Goal: Task Accomplishment & Management: Use online tool/utility

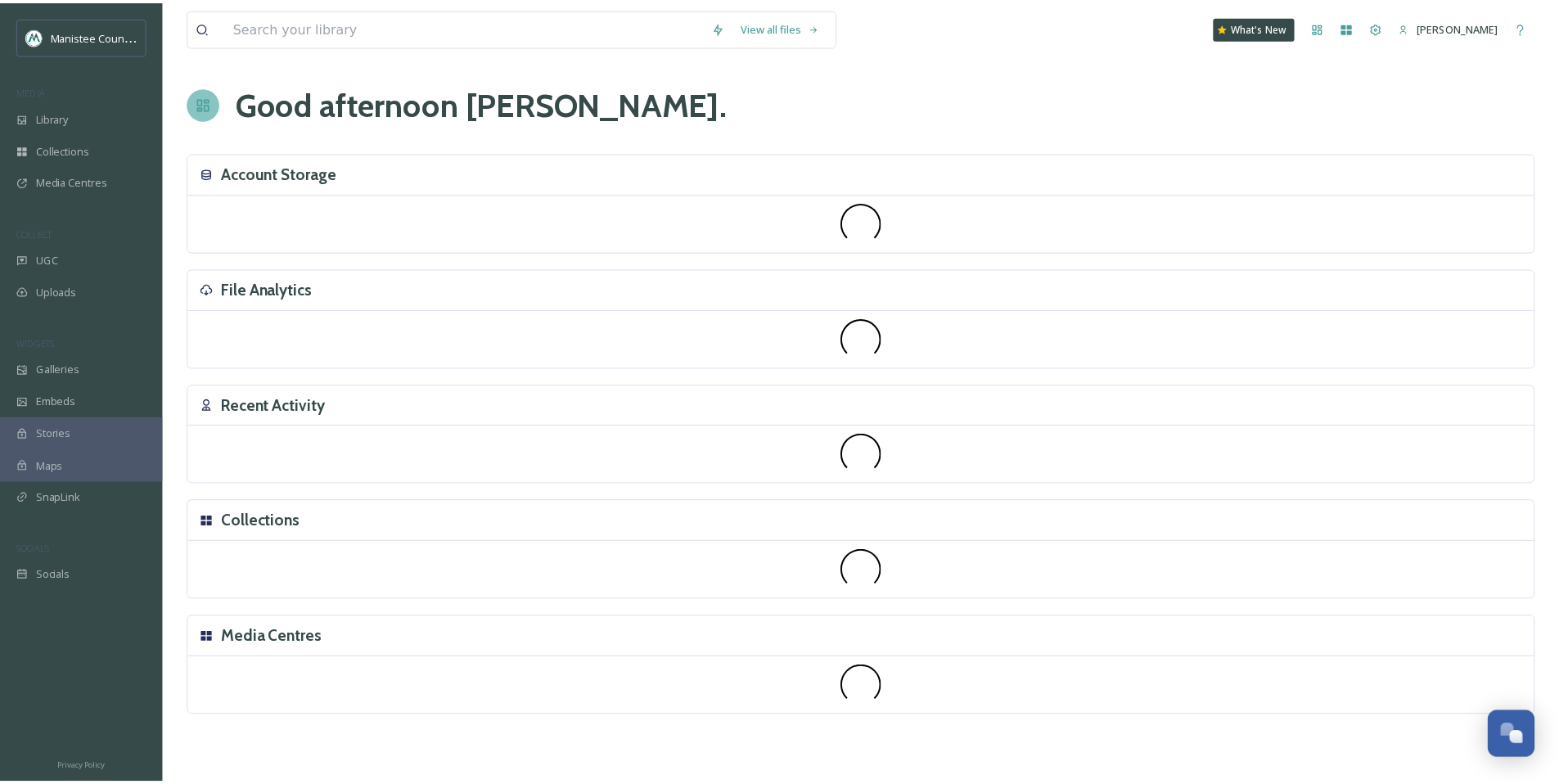
scroll to position [4925, 0]
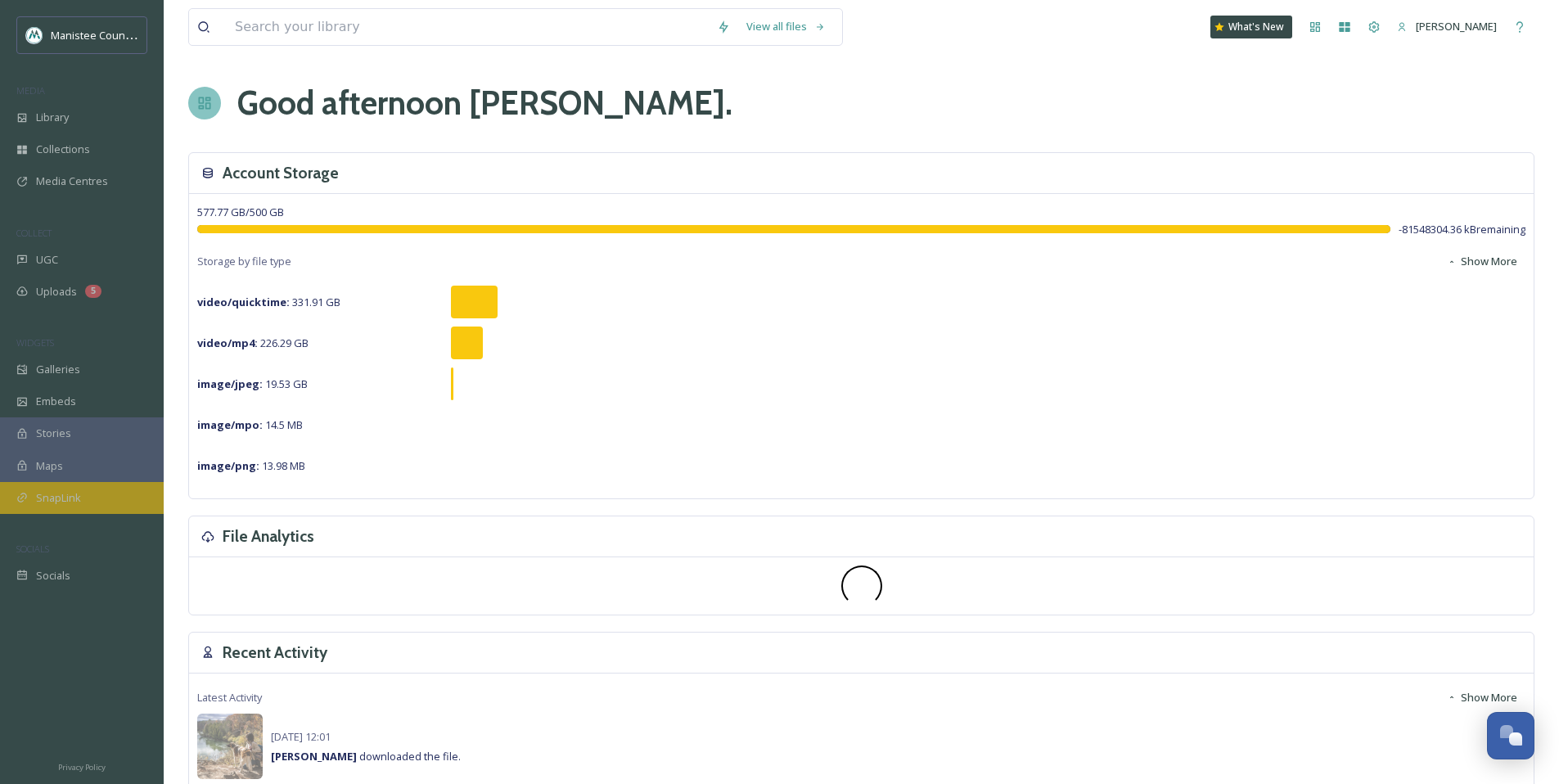
click at [78, 500] on span "SnapLink" at bounding box center [59, 497] width 45 height 16
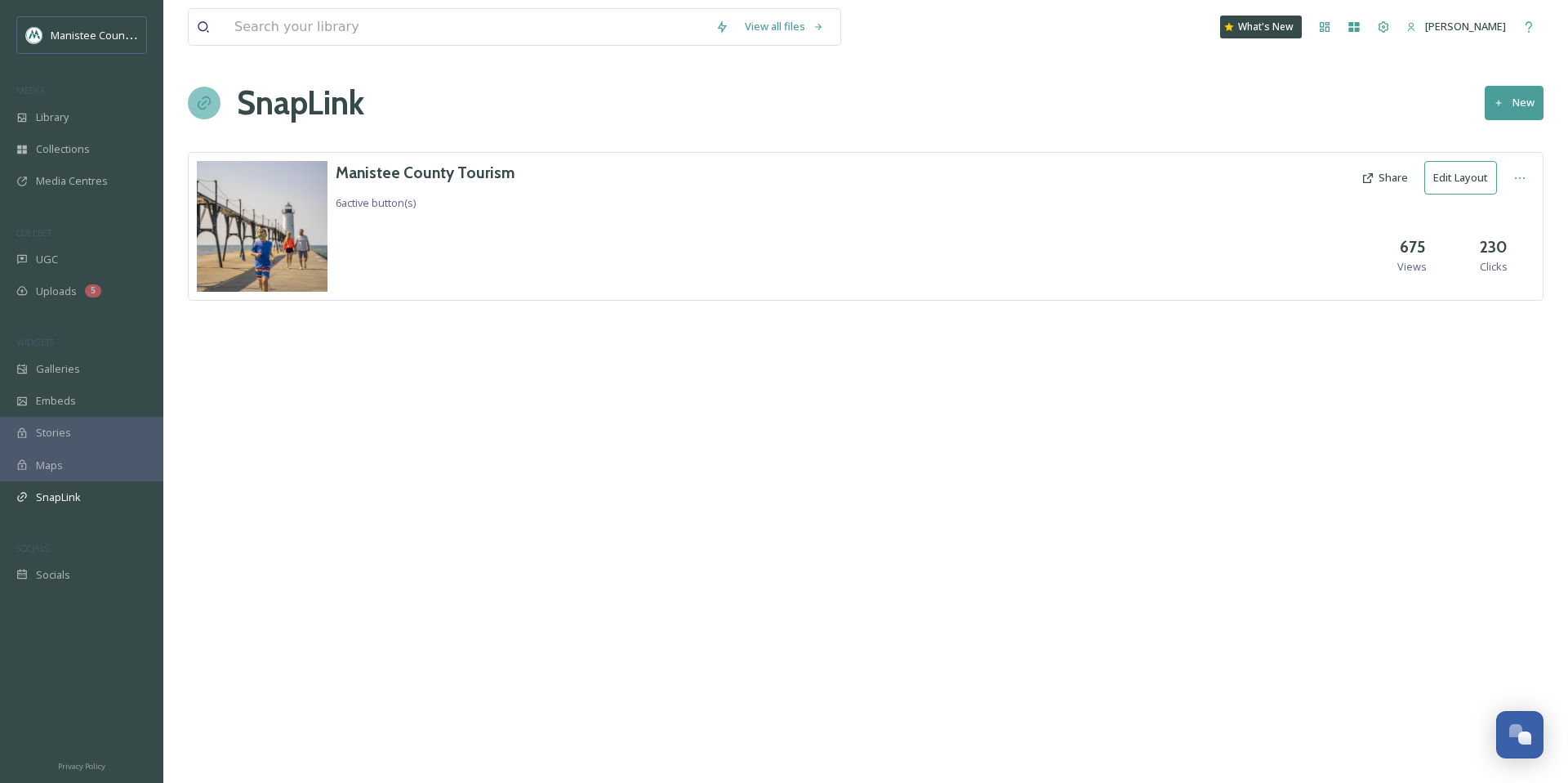
click at [1456, 175] on button "Edit Layout" at bounding box center [1461, 177] width 73 height 34
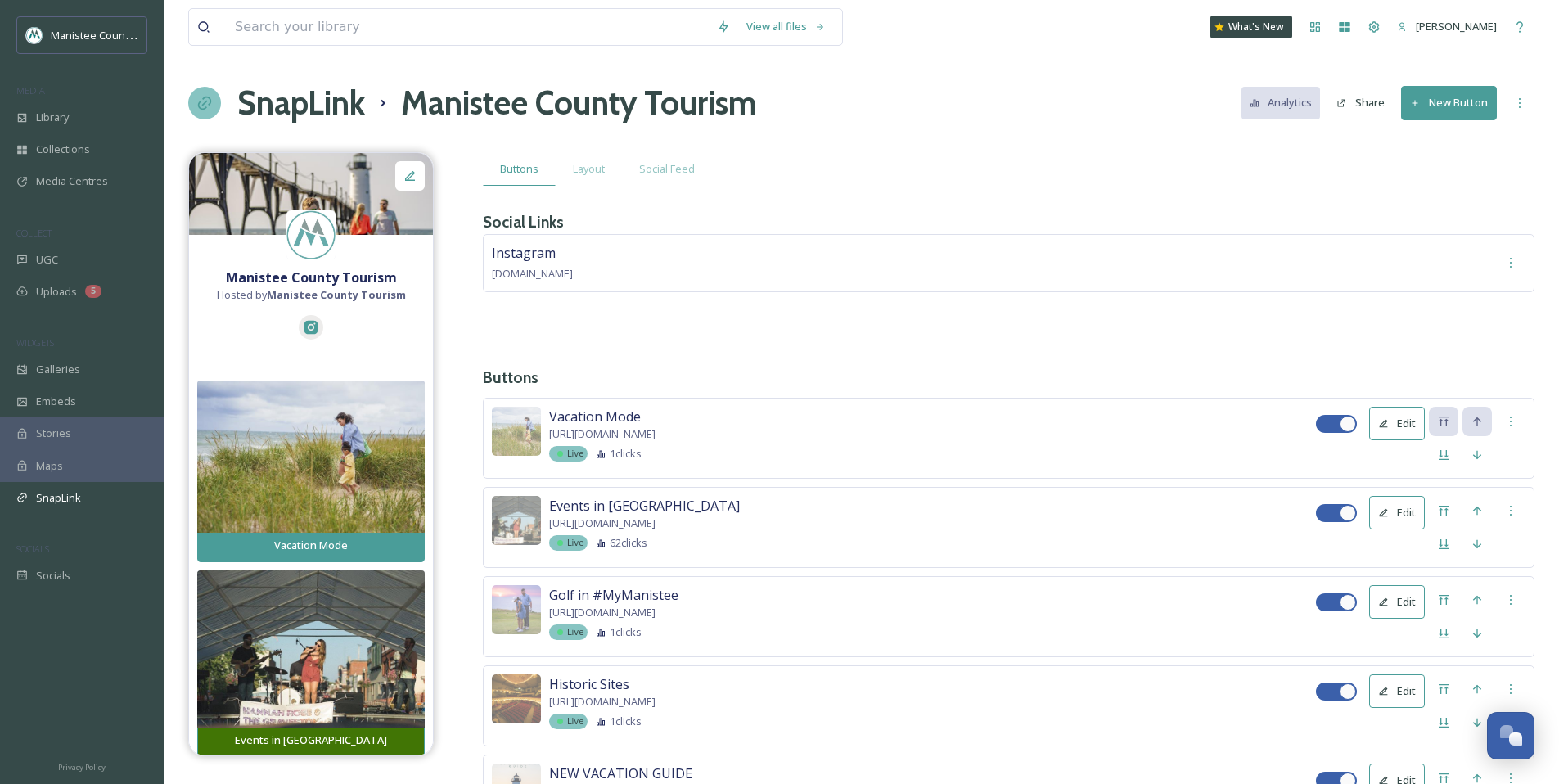
click at [1342, 425] on div at bounding box center [1348, 424] width 17 height 17
checkbox input "false"
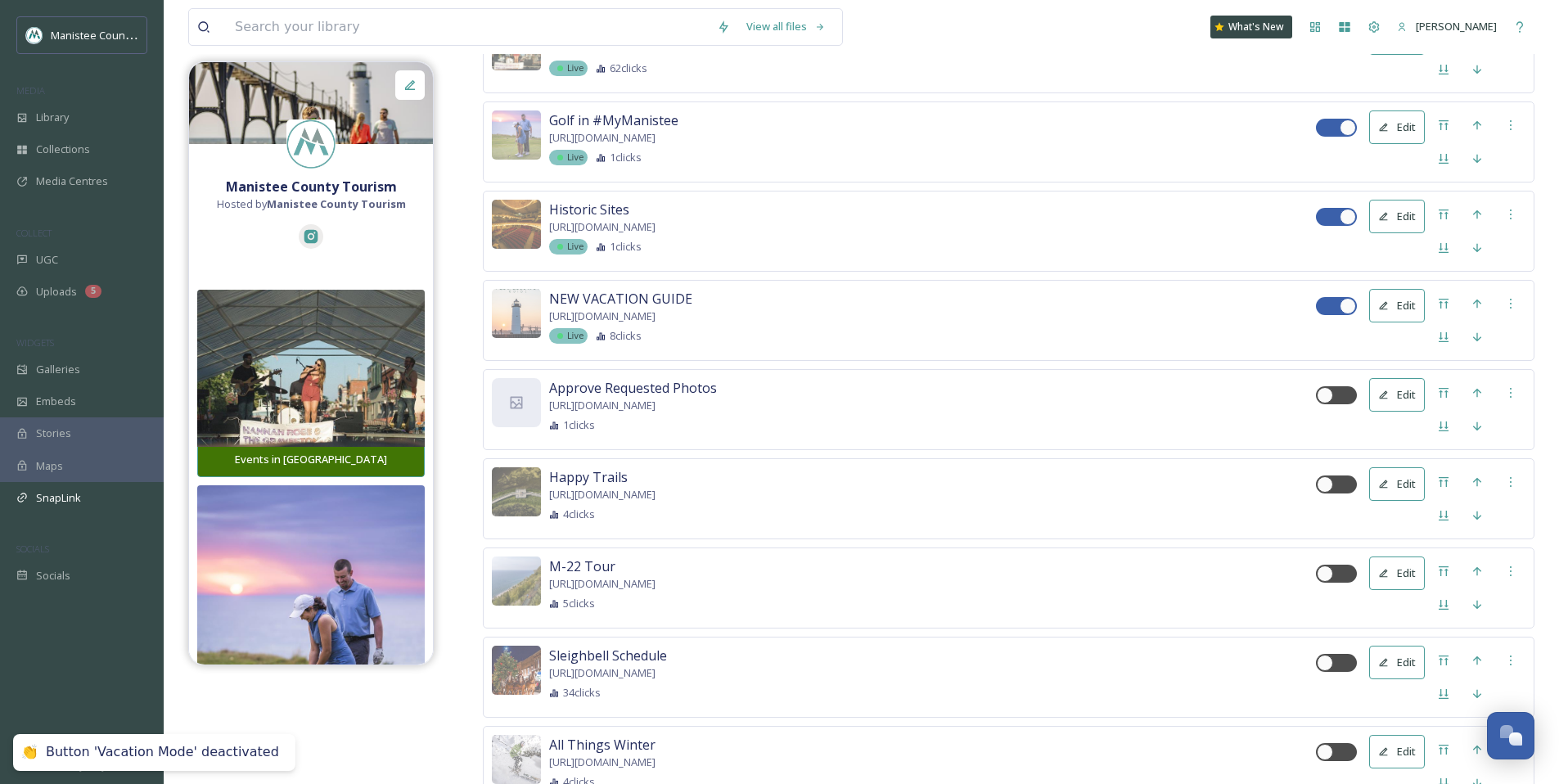
scroll to position [516, 0]
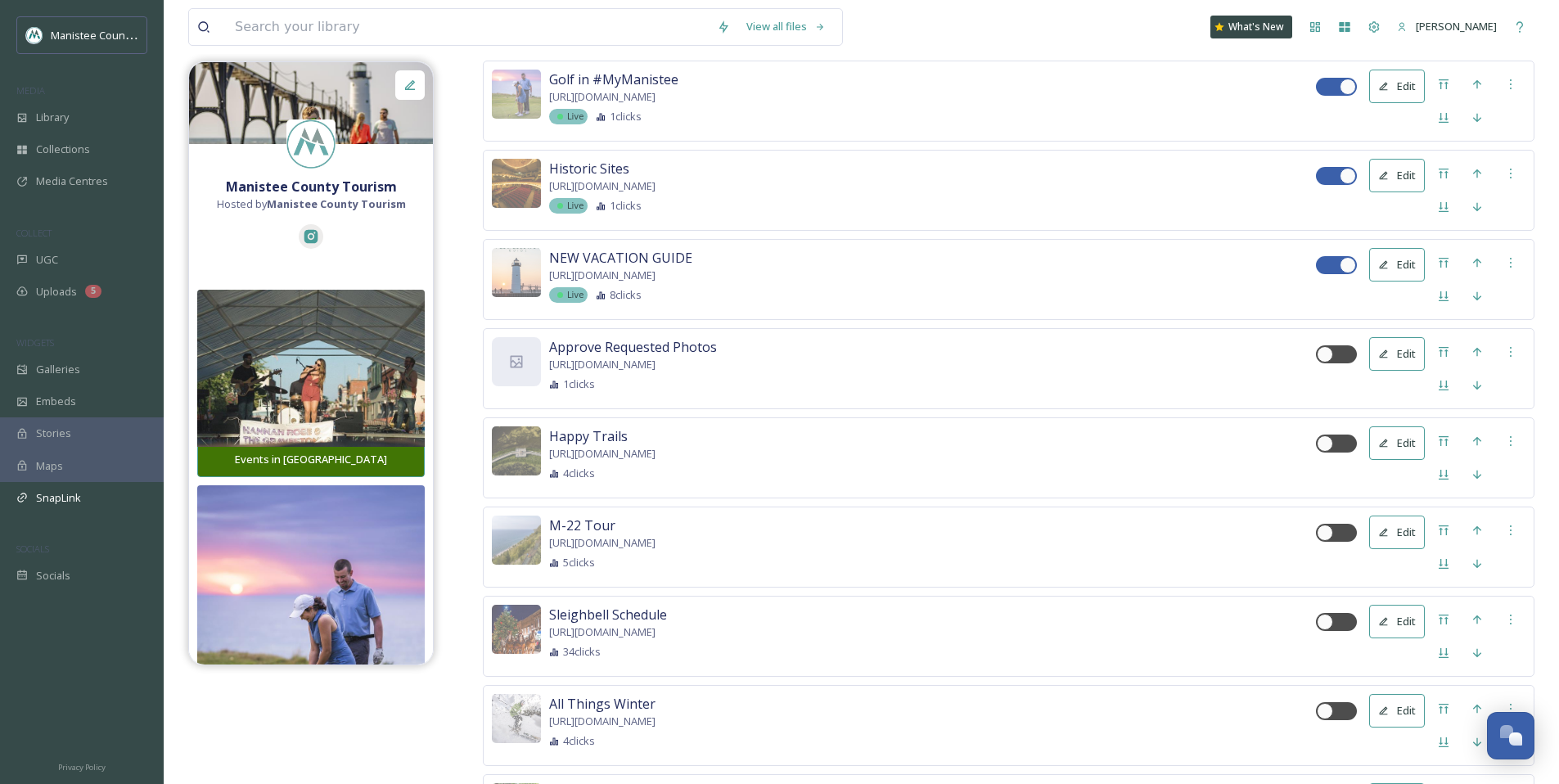
click at [1338, 261] on div at bounding box center [1337, 265] width 41 height 18
checkbox input "false"
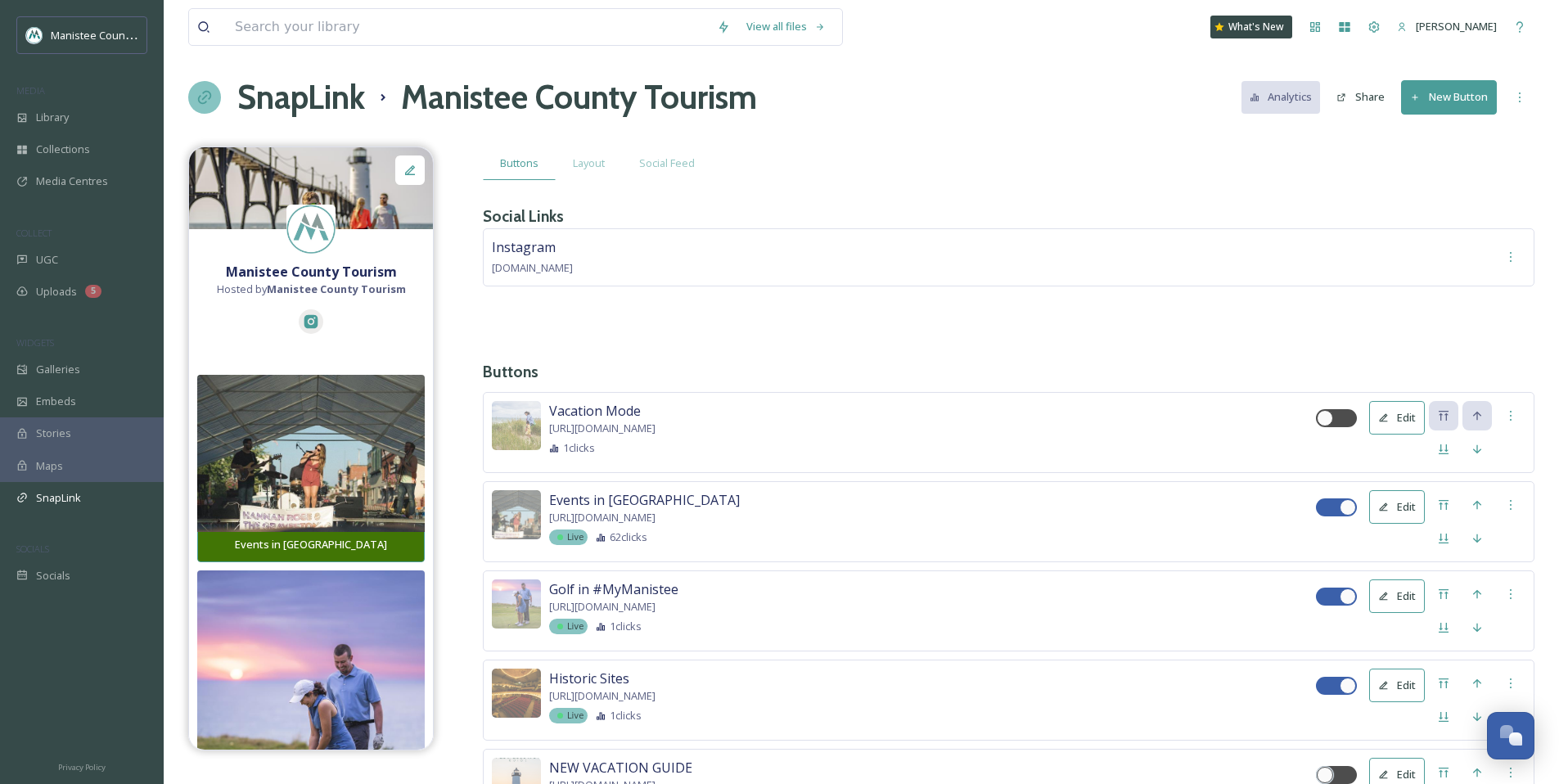
scroll to position [0, 0]
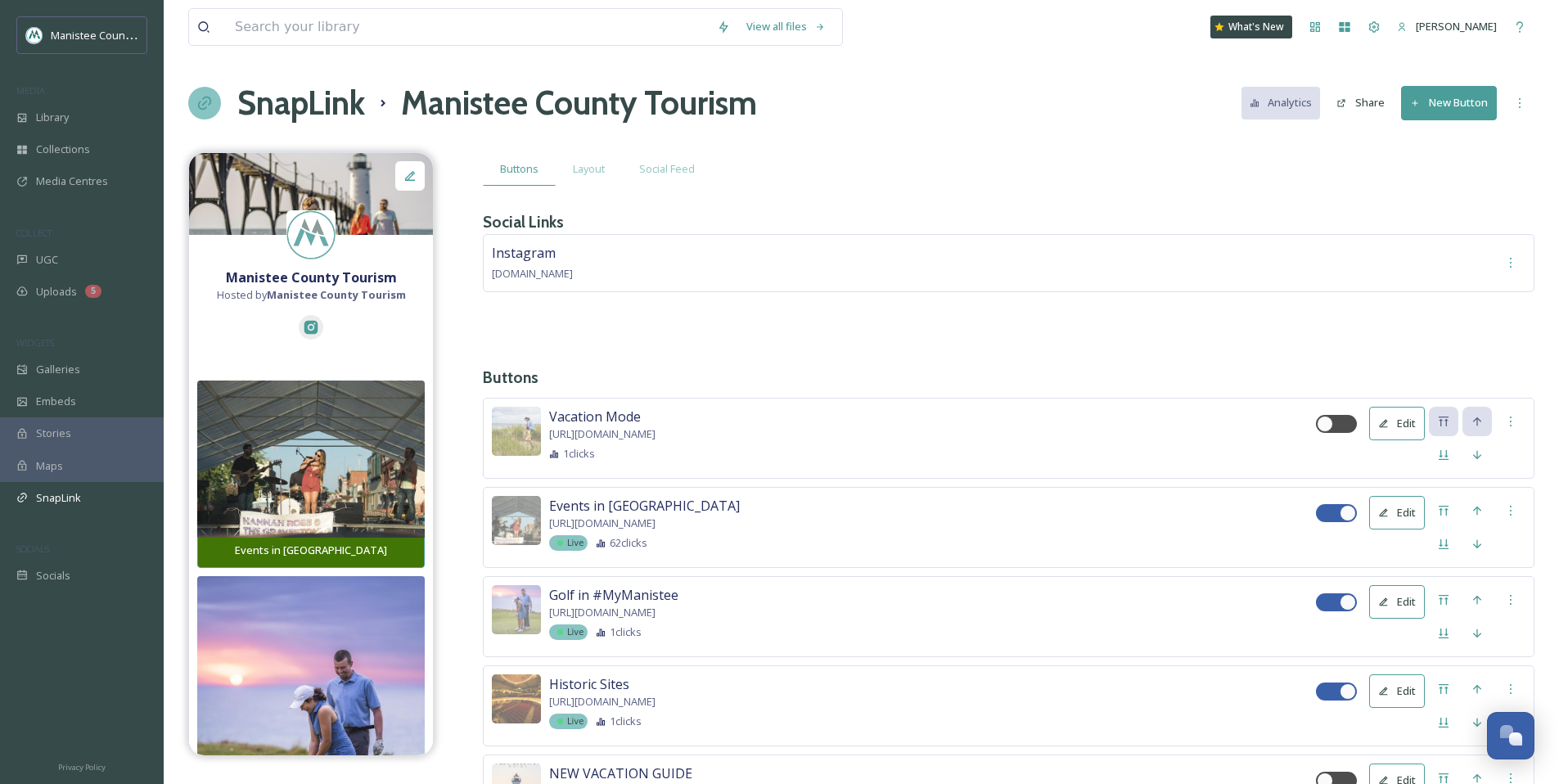
click at [1442, 105] on button "New Button" at bounding box center [1449, 102] width 96 height 34
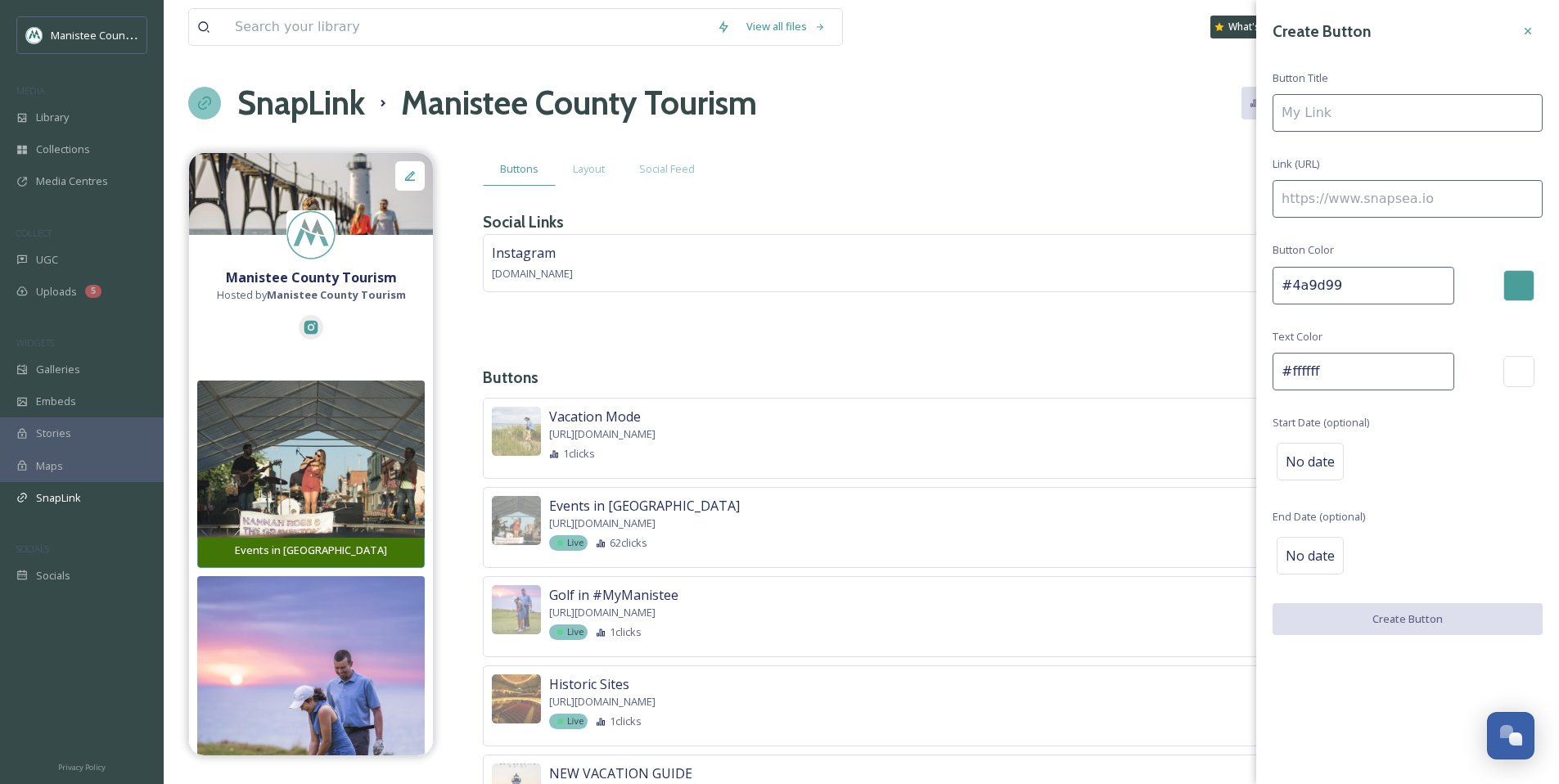
click at [1325, 198] on input at bounding box center [1408, 199] width 270 height 38
paste input "[URL][DOMAIN_NAME]"
type input "[URL][DOMAIN_NAME]"
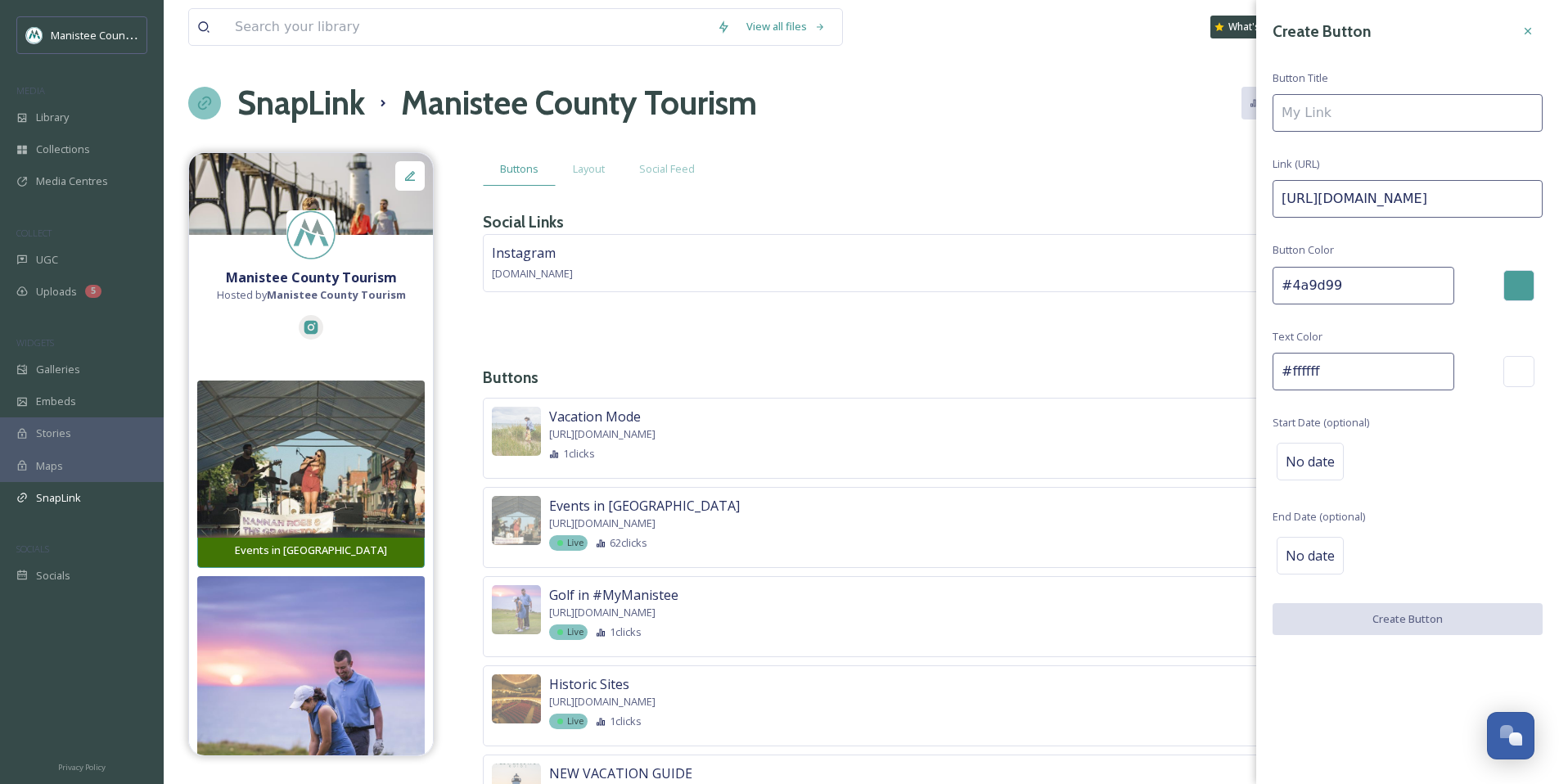
click at [1342, 108] on input at bounding box center [1408, 113] width 270 height 38
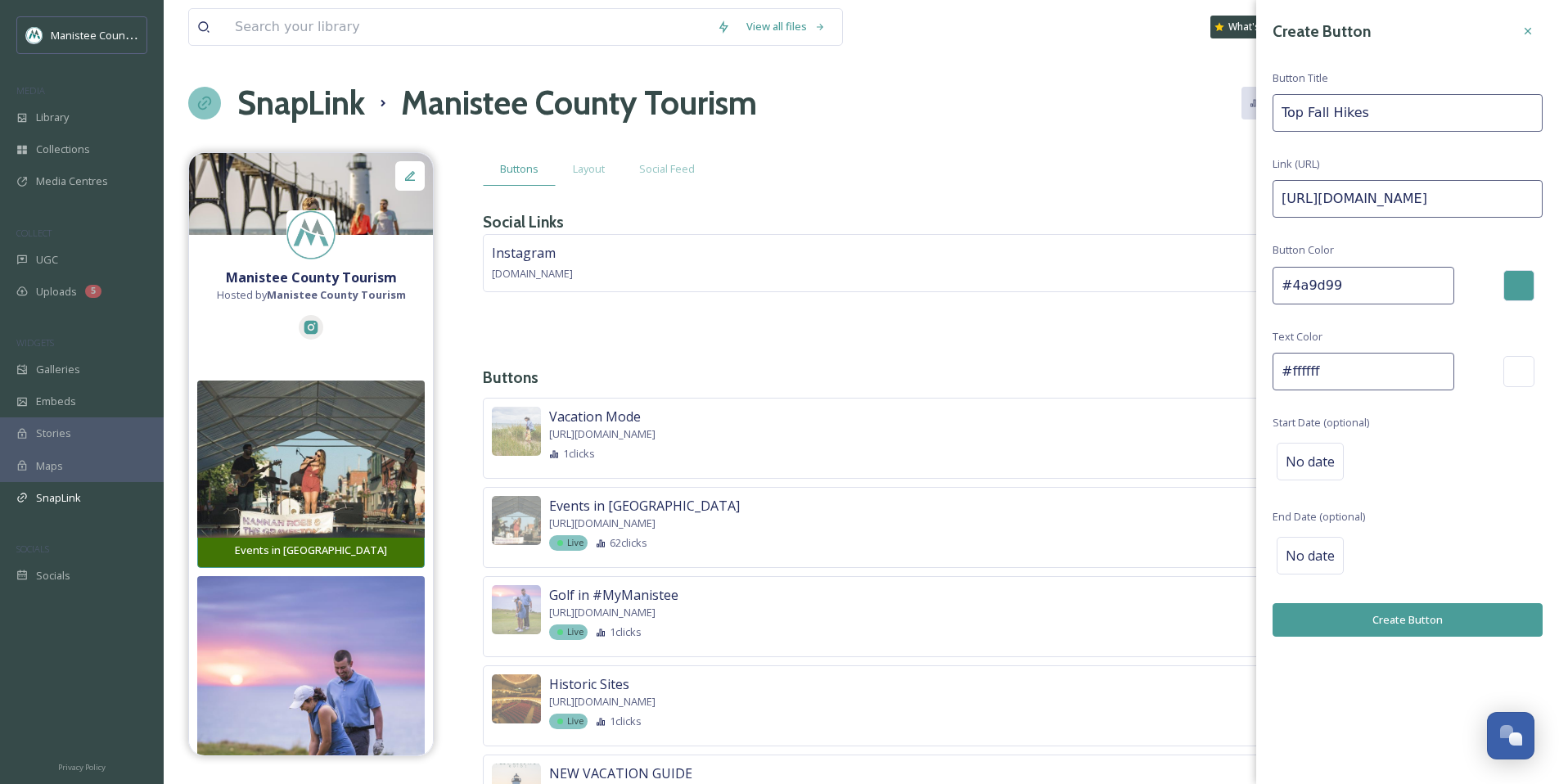
type input "Top Fall Hikes"
click at [1395, 621] on button "Create Button" at bounding box center [1408, 620] width 270 height 34
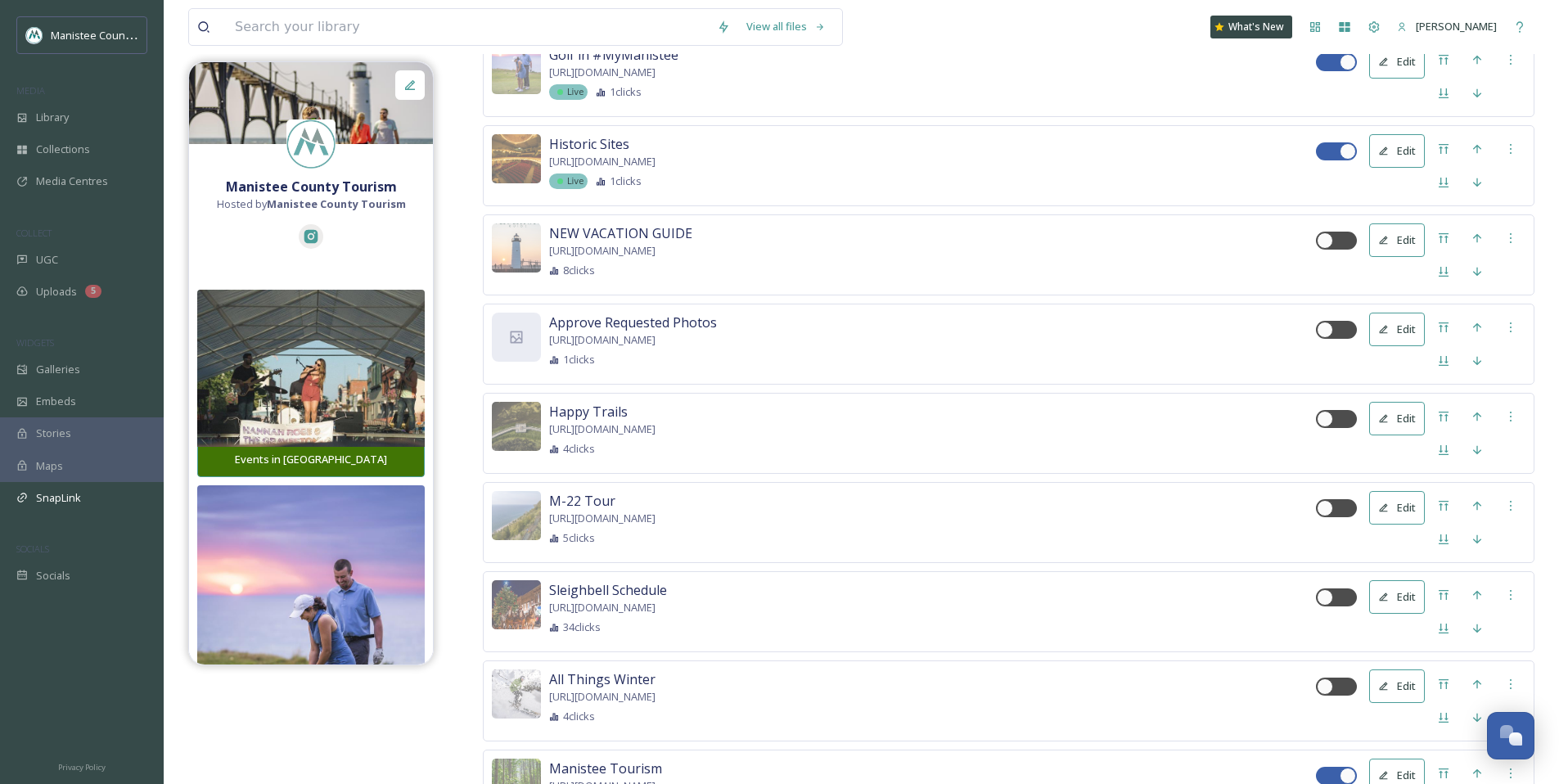
scroll to position [813, 0]
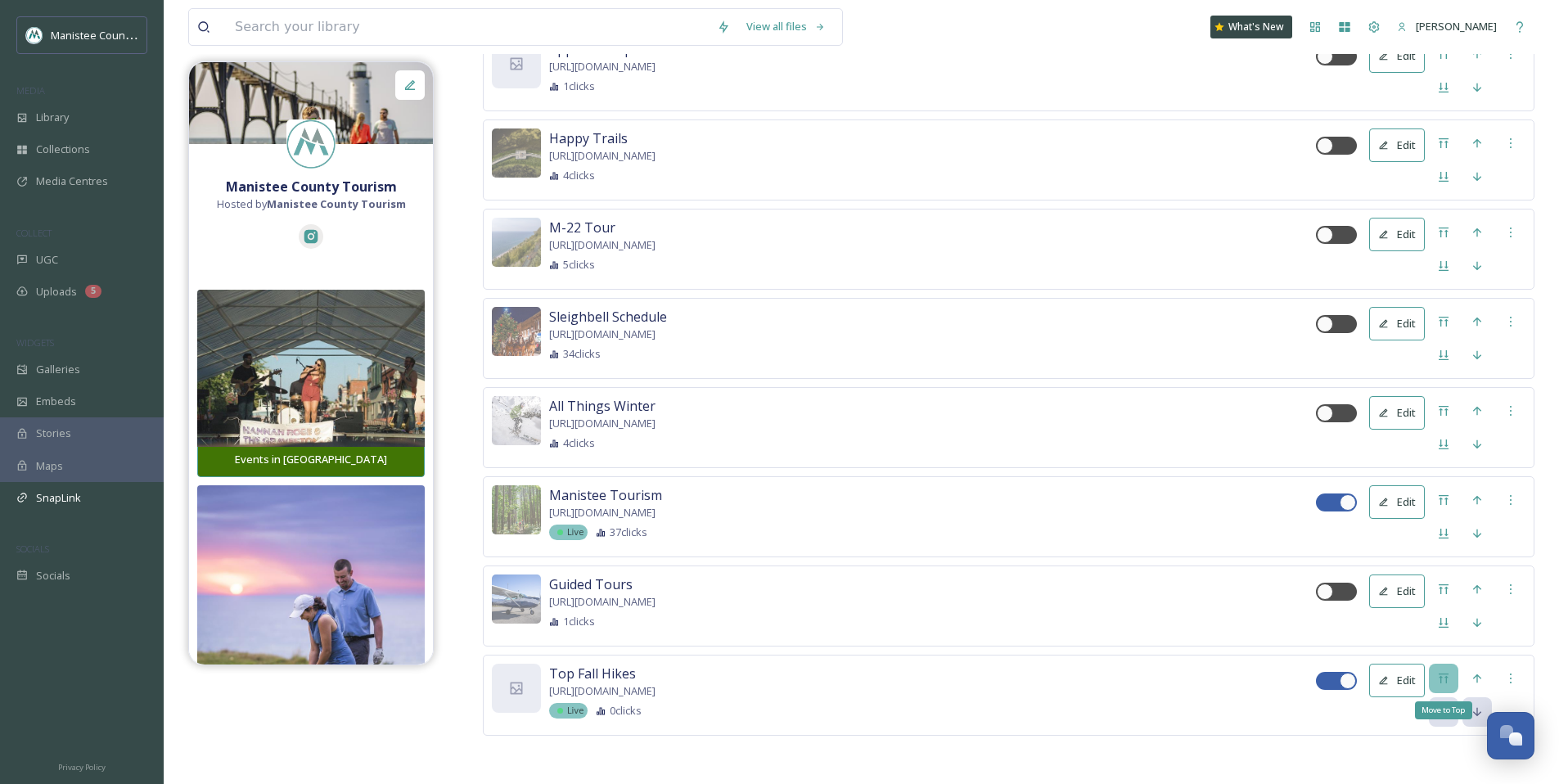
click at [1448, 670] on div "Move to Top" at bounding box center [1444, 678] width 30 height 30
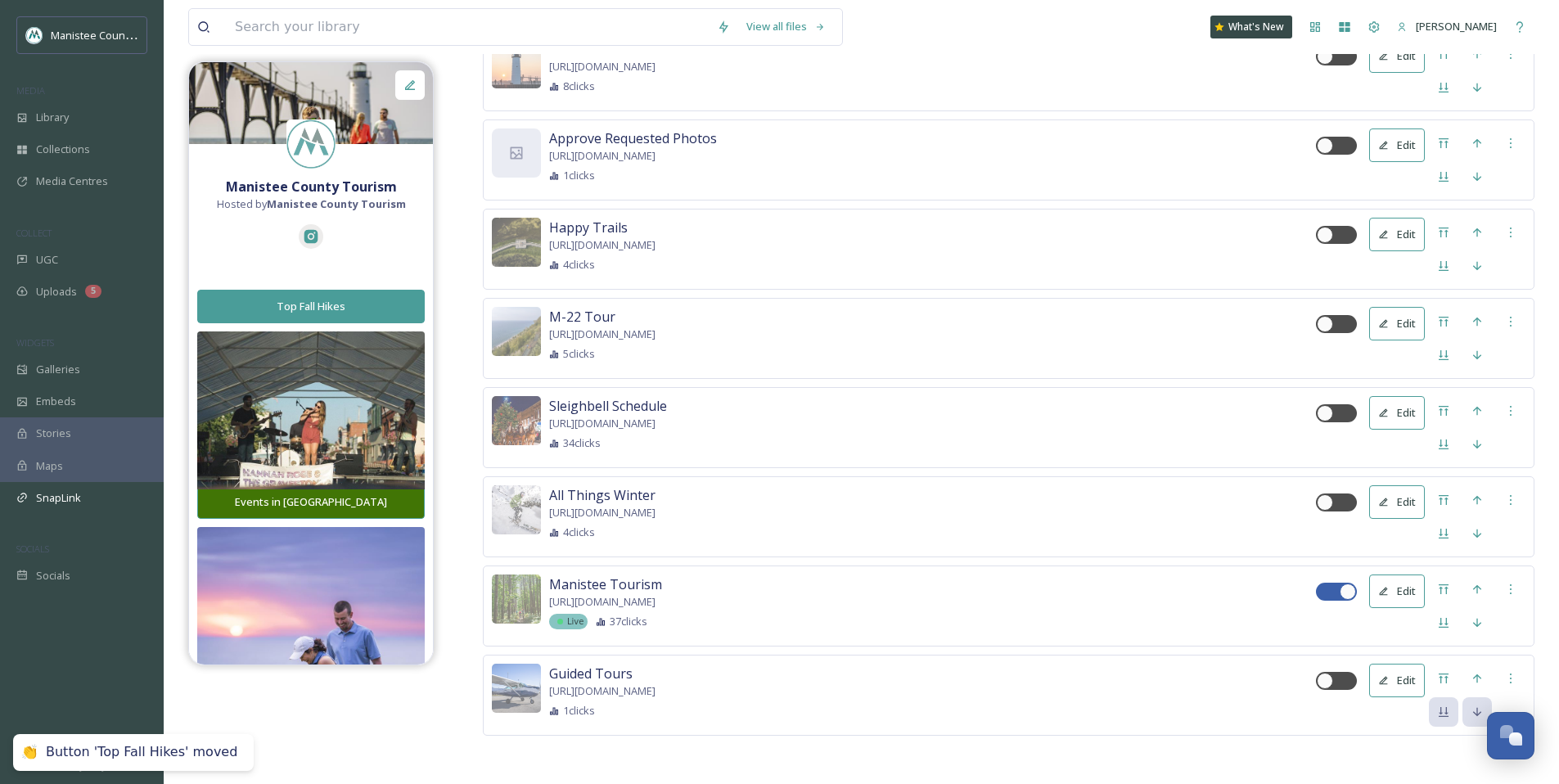
scroll to position [0, 0]
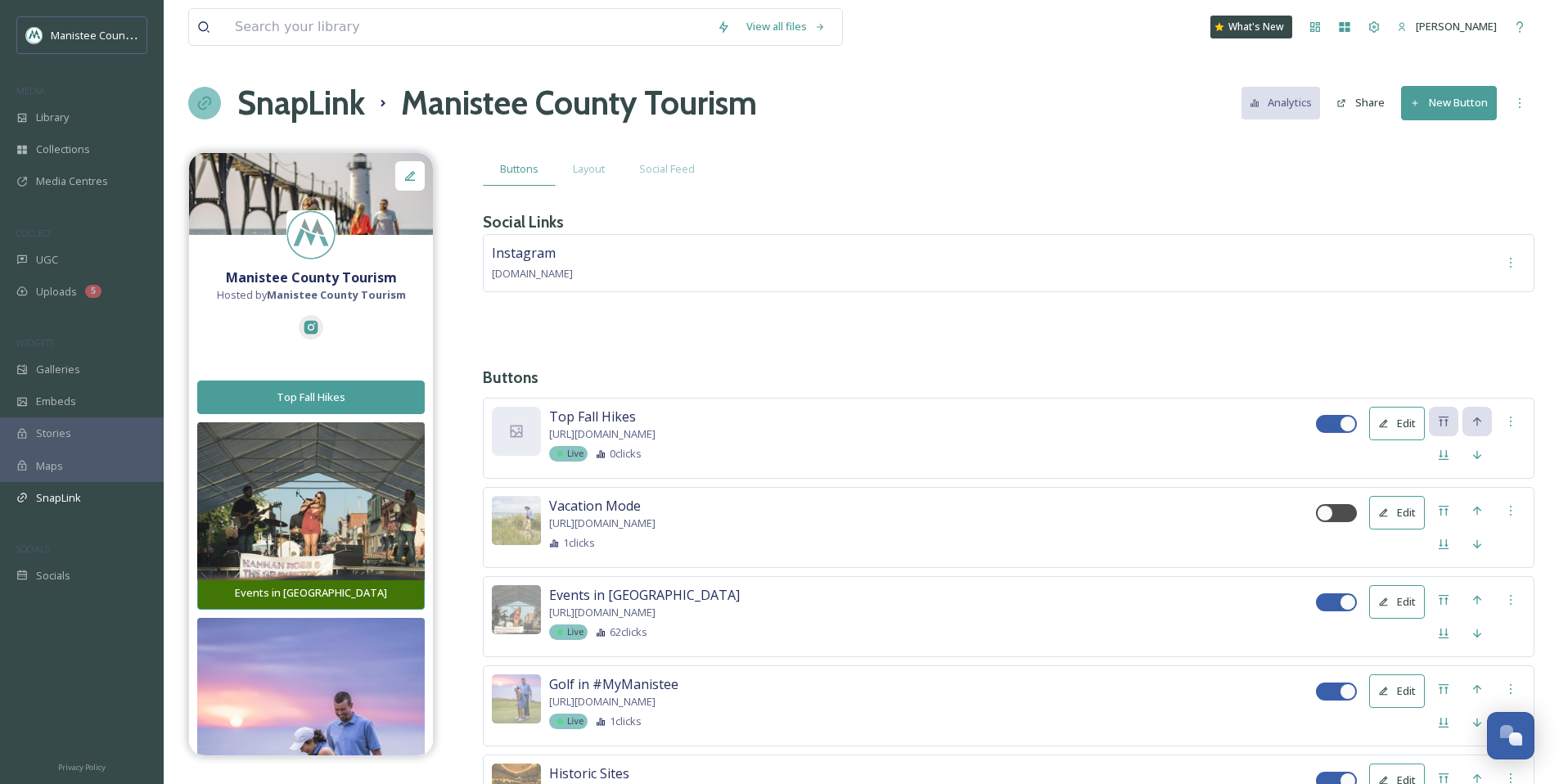
click at [1406, 425] on button "Edit" at bounding box center [1397, 423] width 55 height 34
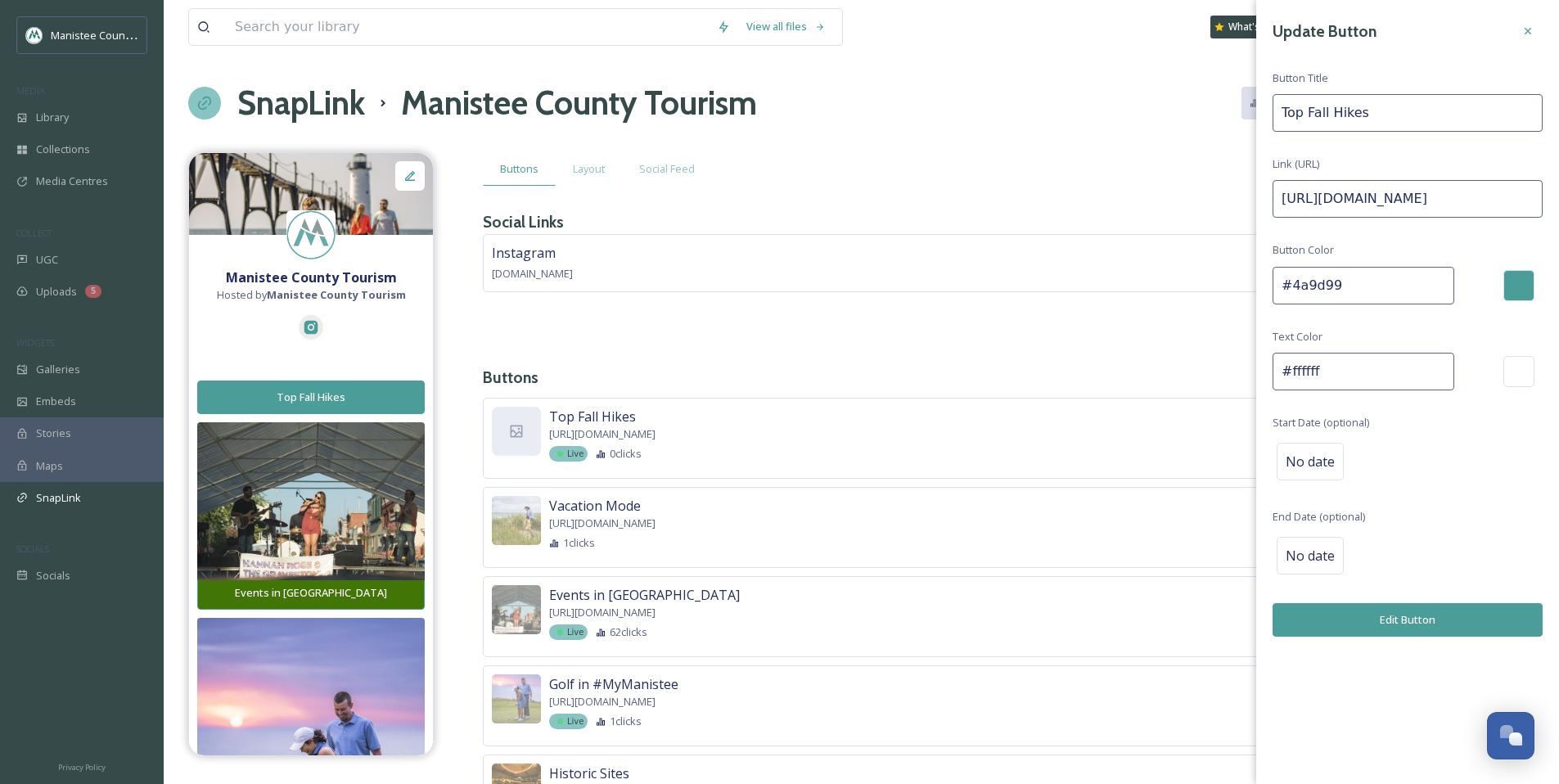
drag, startPoint x: 1528, startPoint y: 33, endPoint x: 1104, endPoint y: 176, distance: 447.5
click at [1528, 33] on icon at bounding box center [1528, 31] width 13 height 13
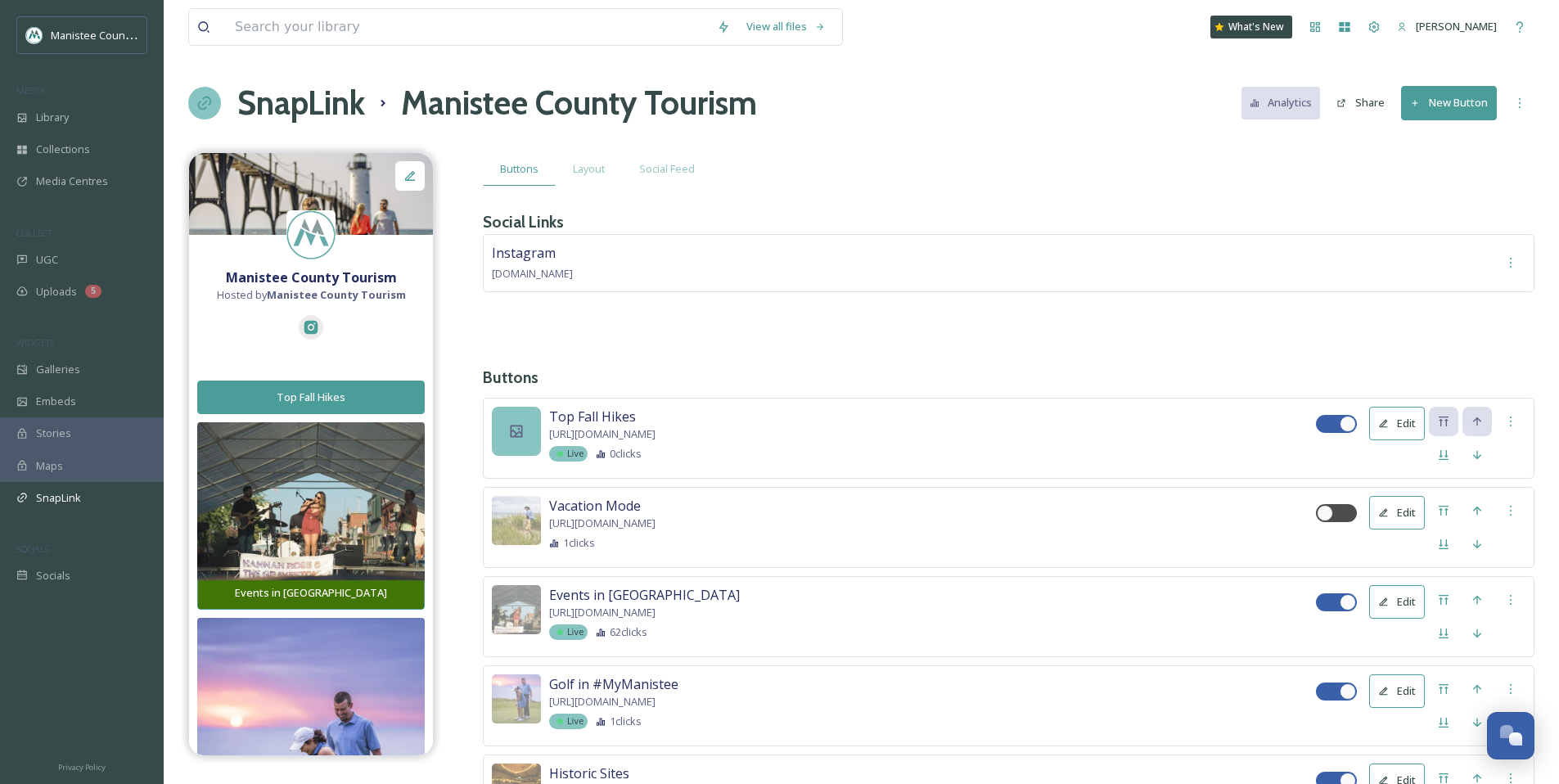
click at [506, 439] on div at bounding box center [516, 430] width 49 height 49
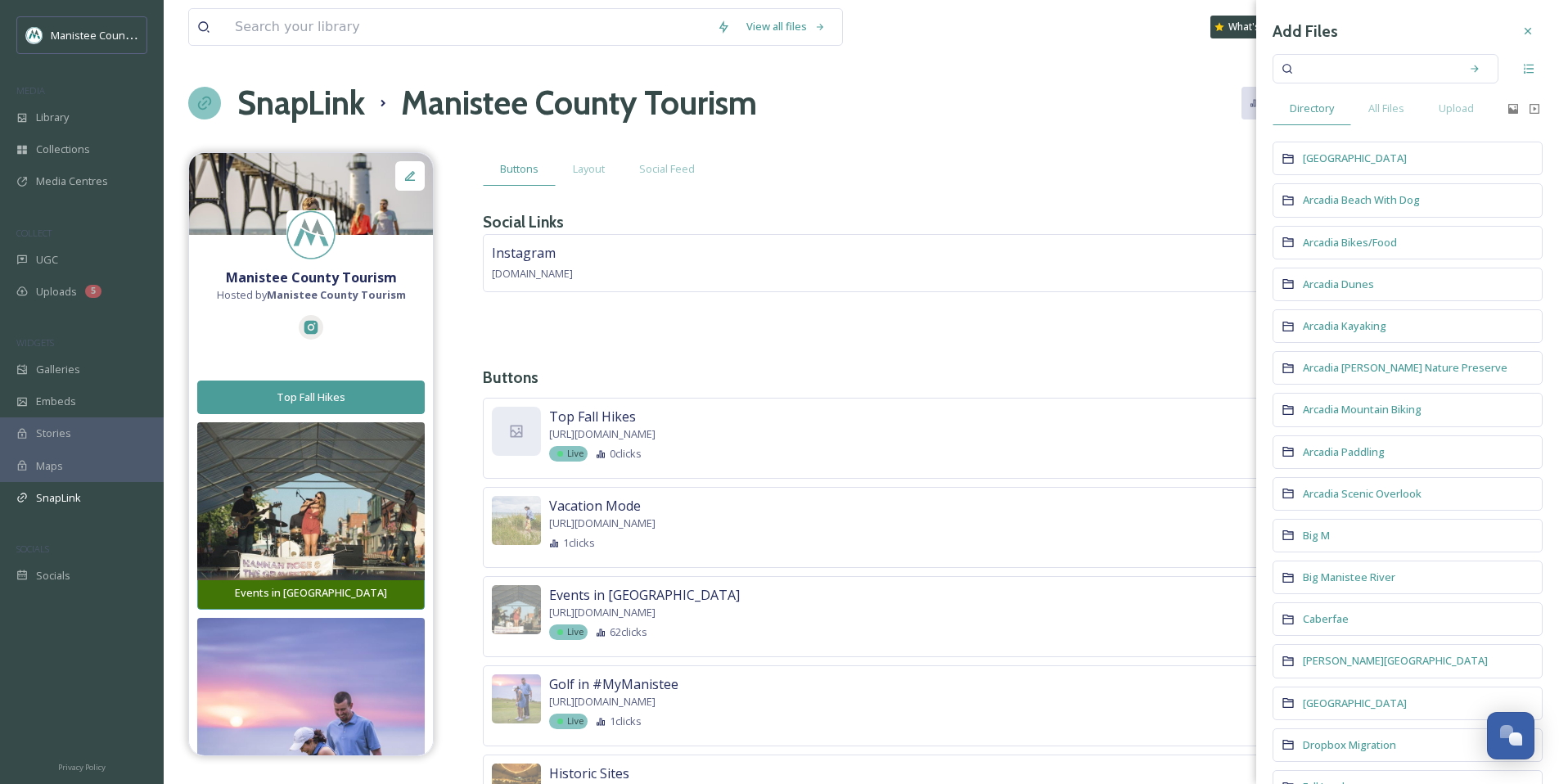
click at [1308, 67] on input at bounding box center [1375, 69] width 155 height 36
type input "fall"
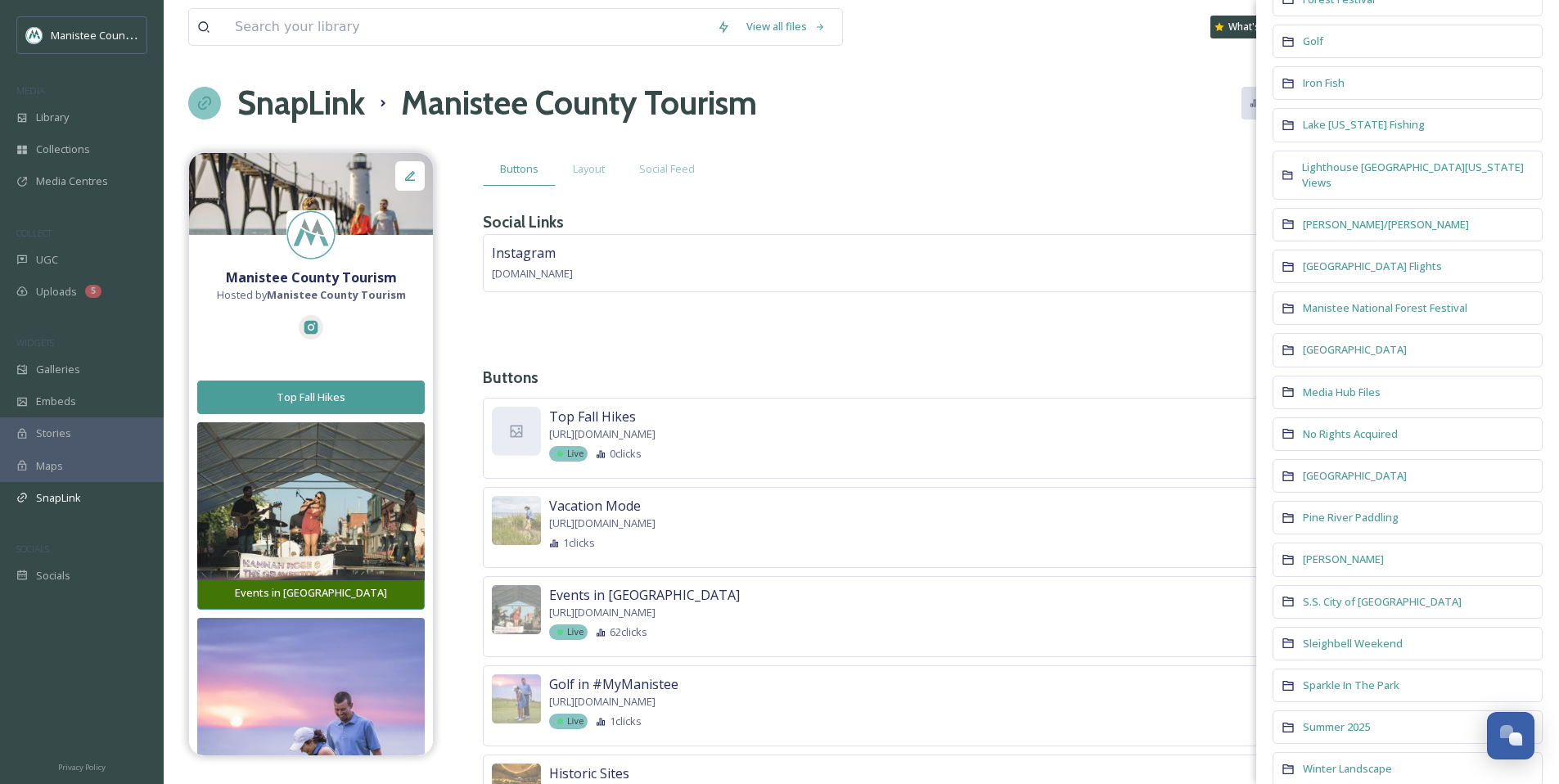
scroll to position [954, 0]
click at [1356, 343] on span "[GEOGRAPHIC_DATA]" at bounding box center [1355, 350] width 104 height 15
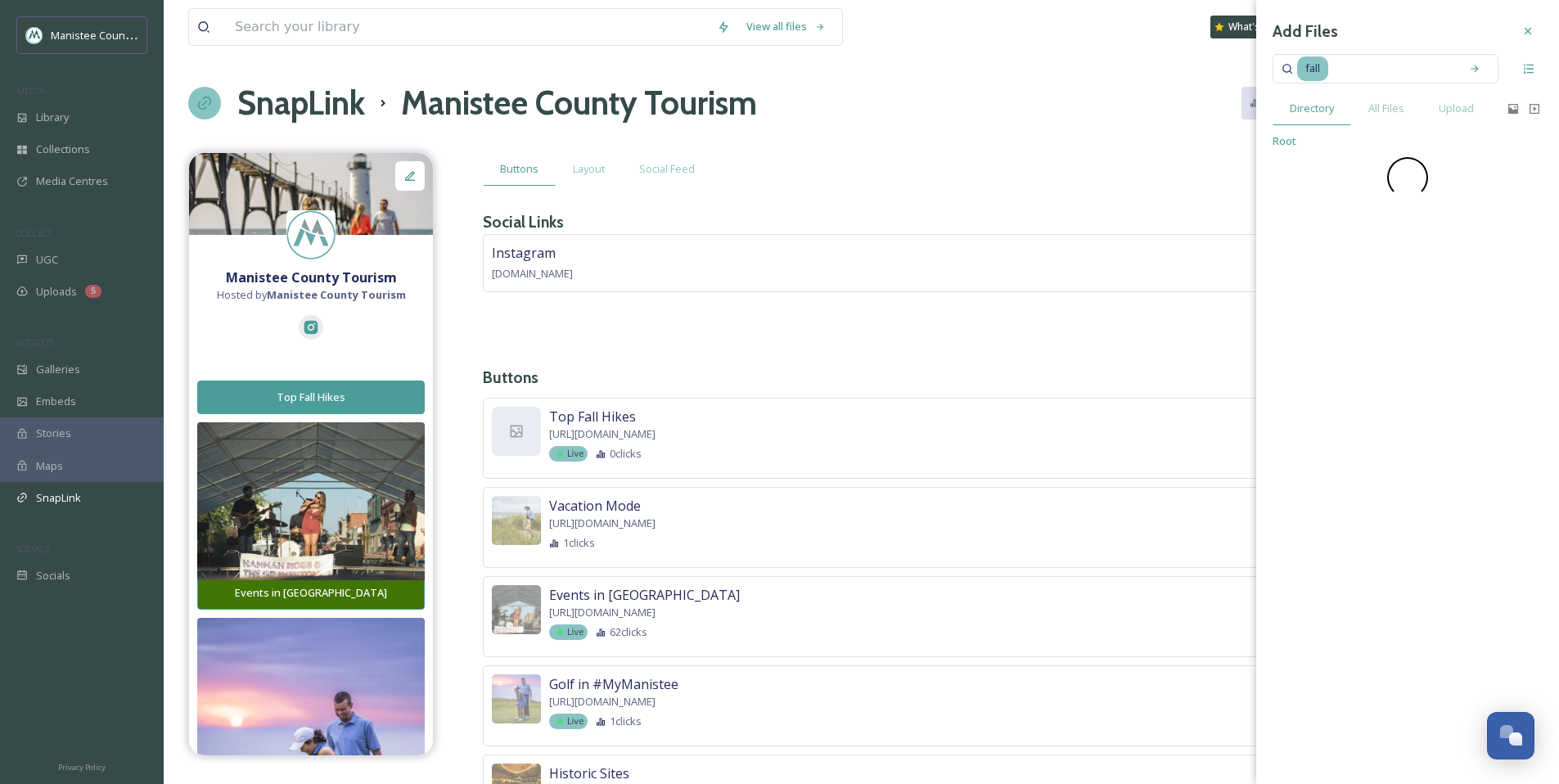
scroll to position [0, 0]
click at [1337, 140] on span "[GEOGRAPHIC_DATA]" at bounding box center [1370, 140] width 104 height 16
click at [1395, 67] on input at bounding box center [1391, 69] width 122 height 36
drag, startPoint x: 1290, startPoint y: 72, endPoint x: 1332, endPoint y: 55, distance: 45.3
click at [1290, 72] on icon at bounding box center [1288, 69] width 12 height 12
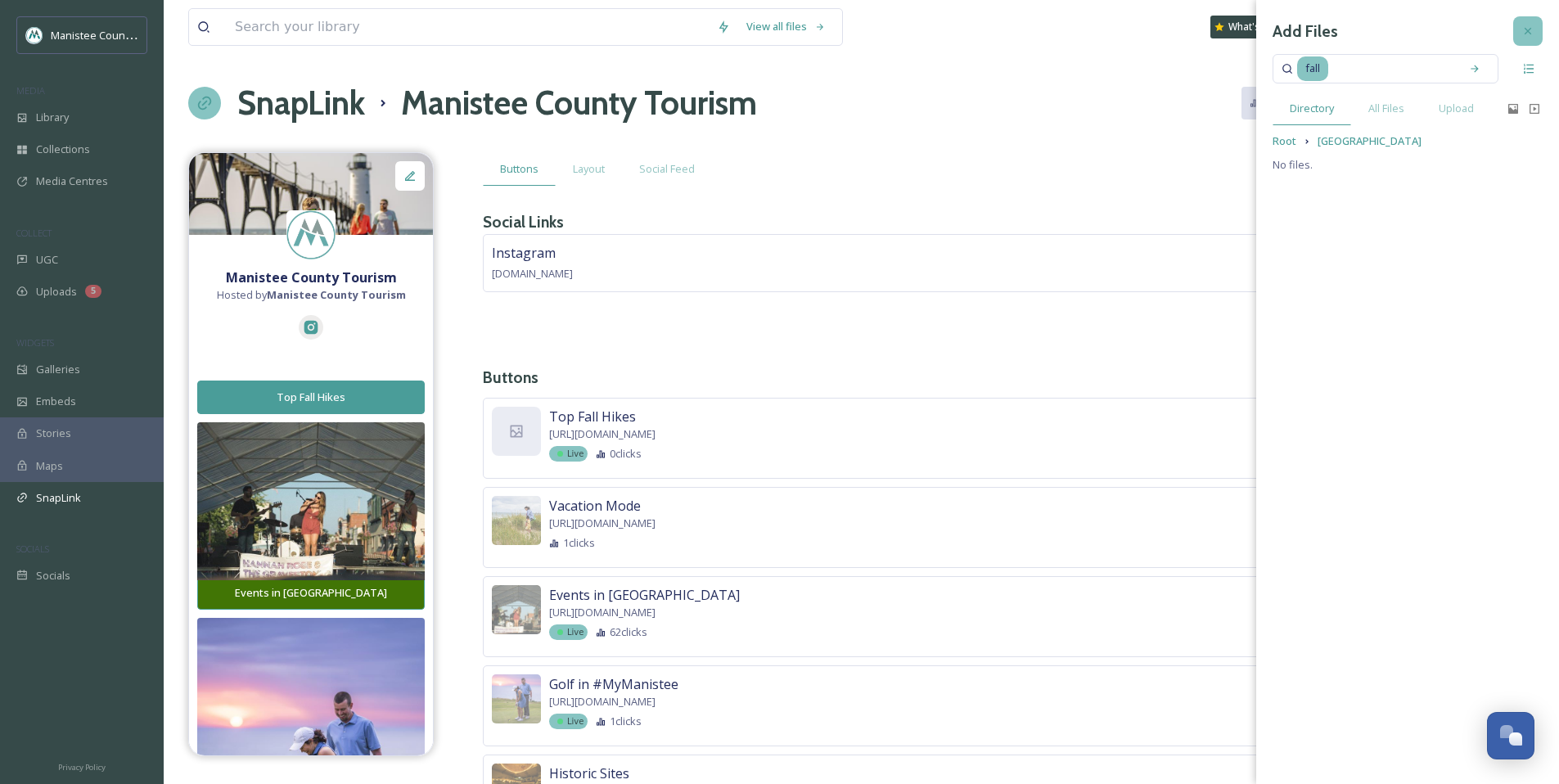
click at [1524, 27] on icon at bounding box center [1528, 31] width 13 height 13
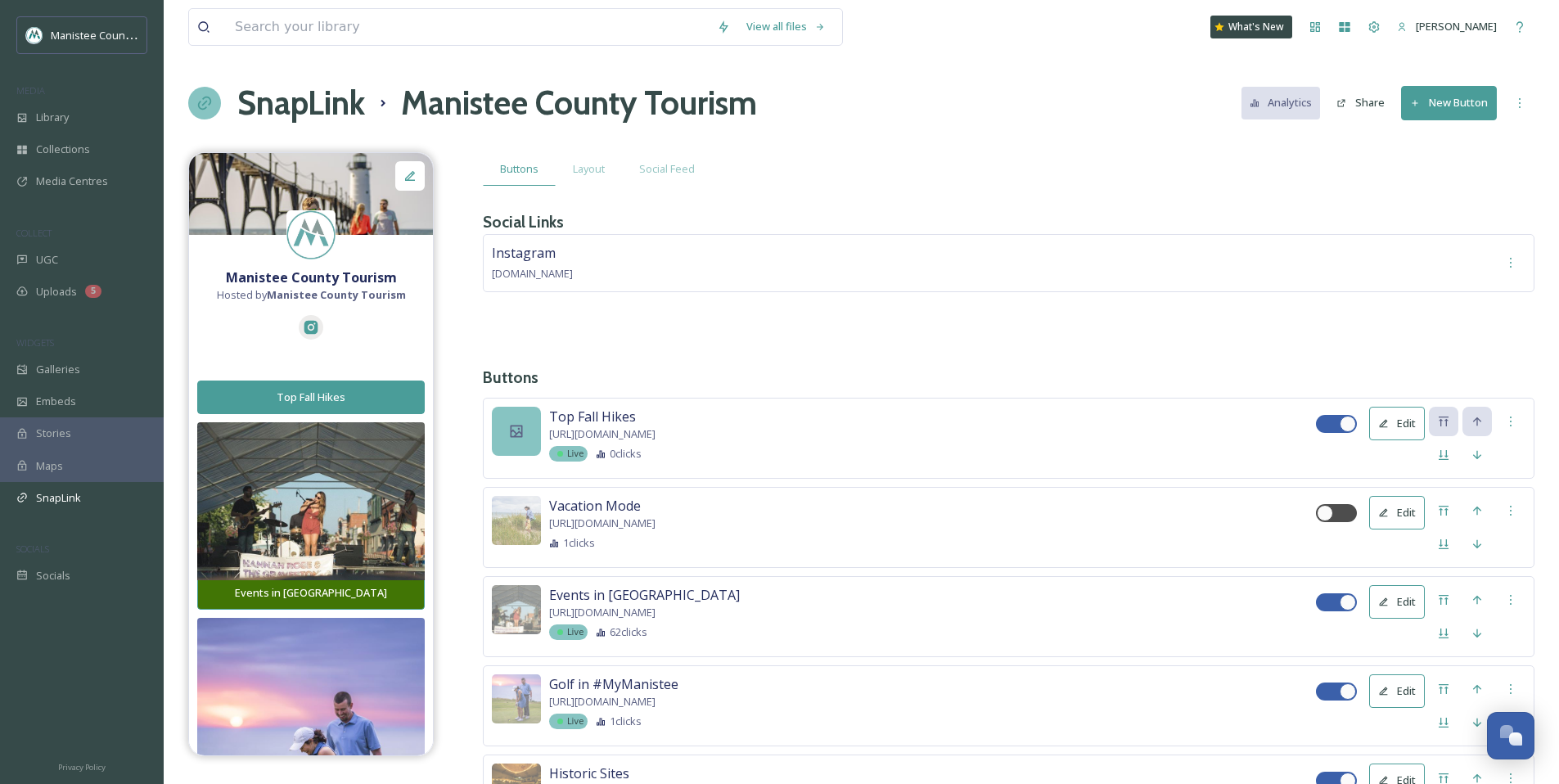
click at [539, 430] on div at bounding box center [516, 430] width 49 height 49
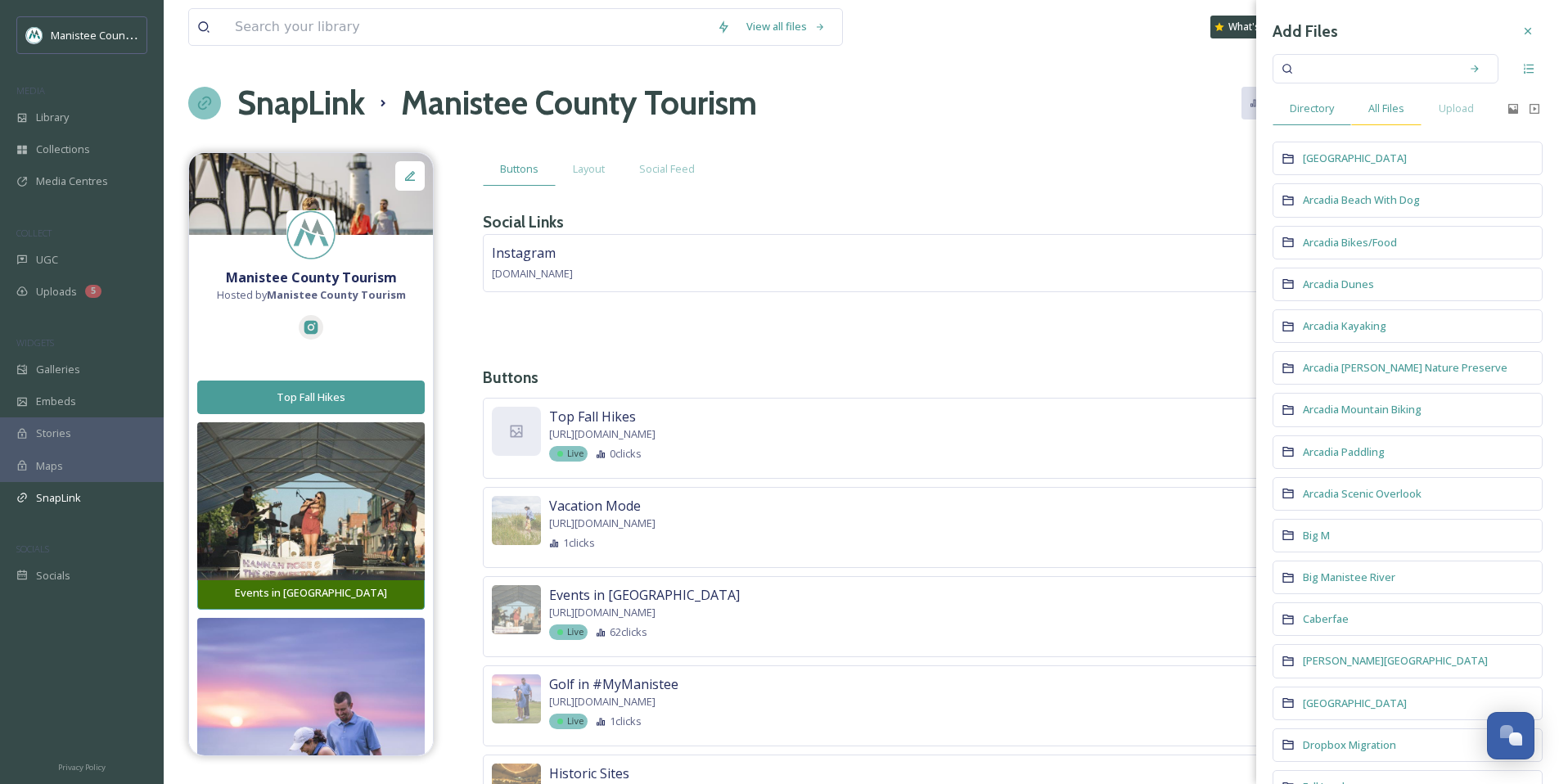
click at [1395, 103] on span "All Files" at bounding box center [1387, 108] width 36 height 16
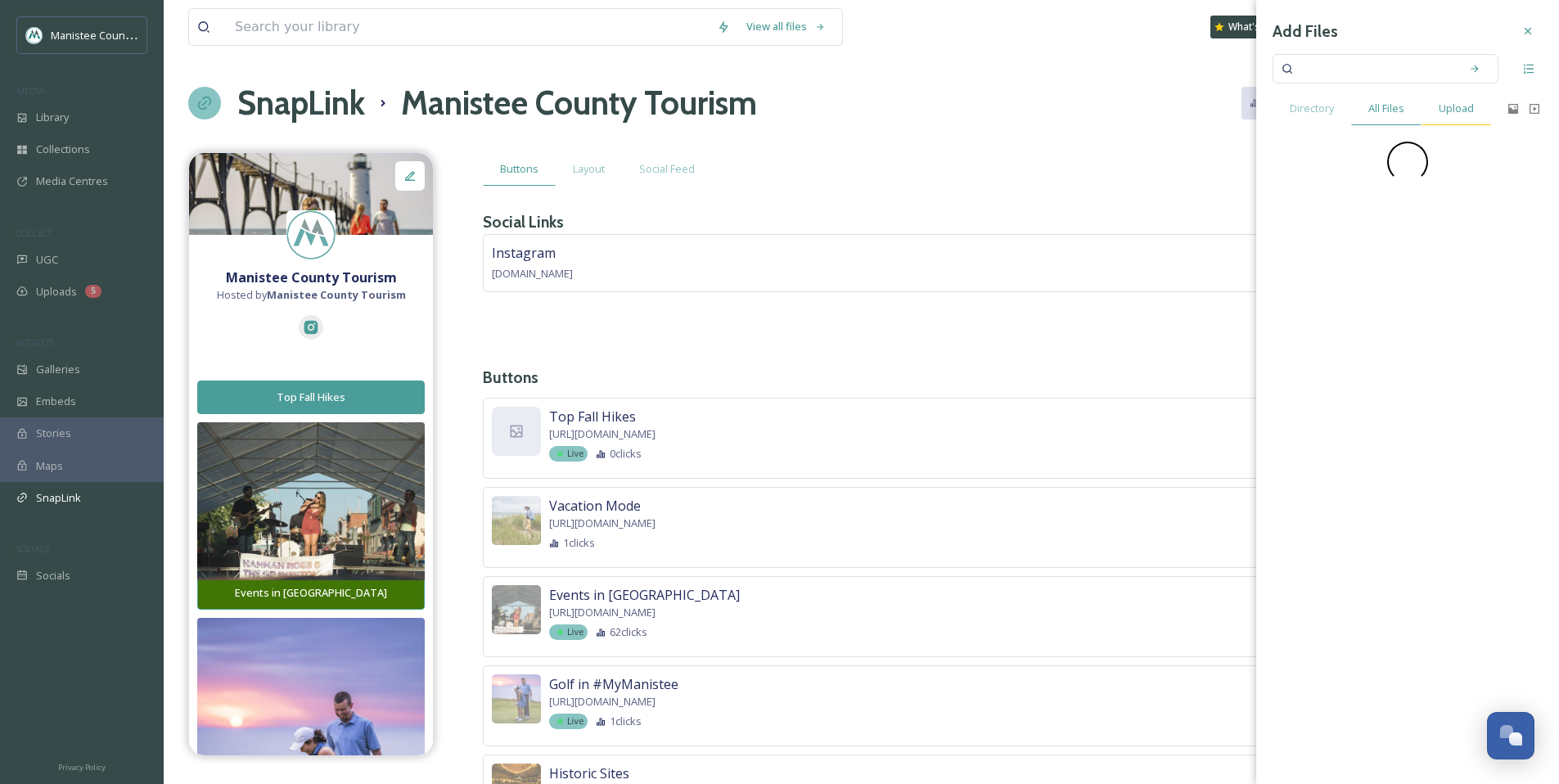
click at [1452, 97] on div "Upload" at bounding box center [1456, 108] width 69 height 34
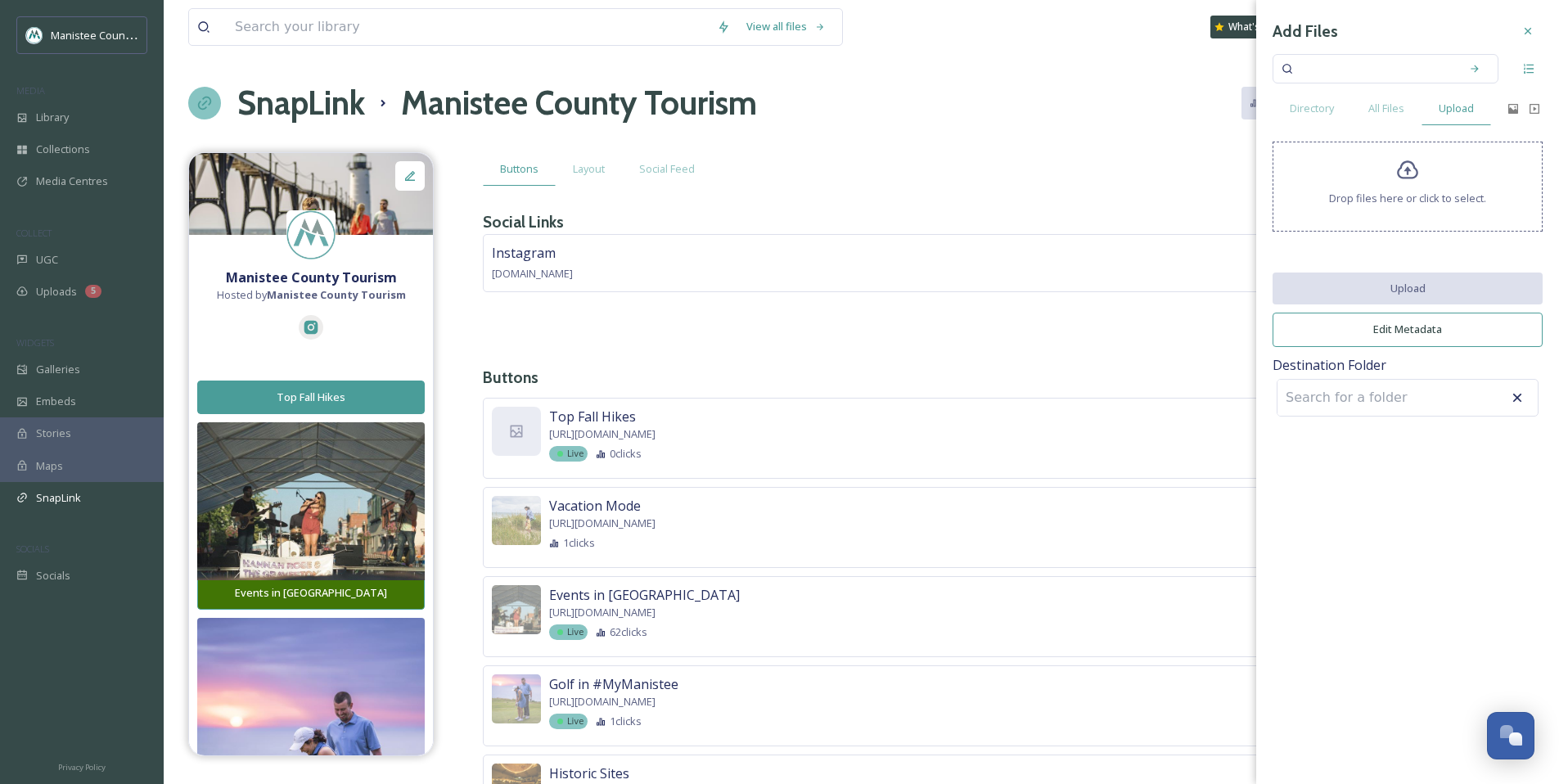
click at [1433, 166] on div "Drop files here or click to select." at bounding box center [1408, 186] width 270 height 90
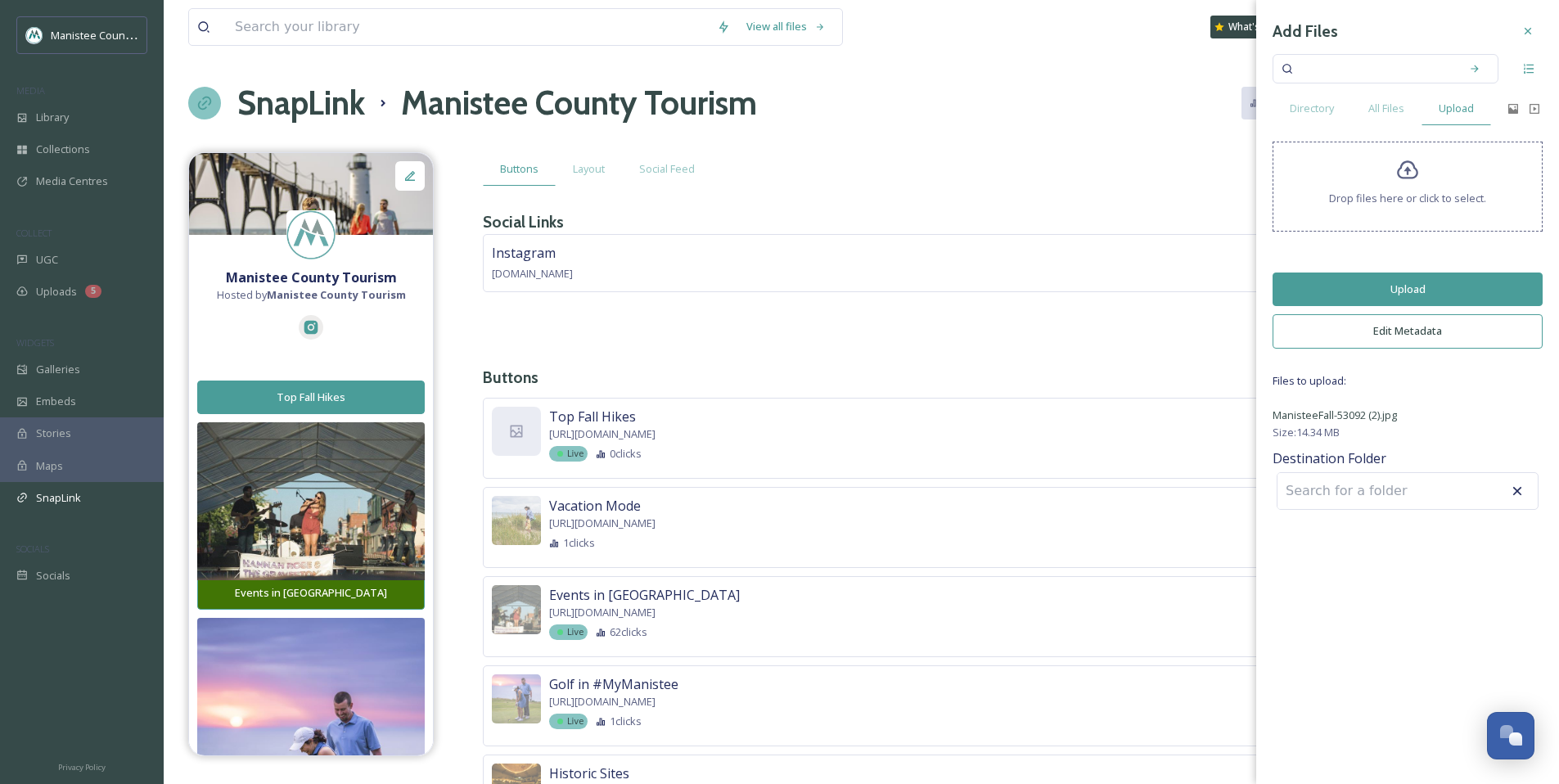
click at [1400, 291] on button "Upload" at bounding box center [1408, 289] width 270 height 34
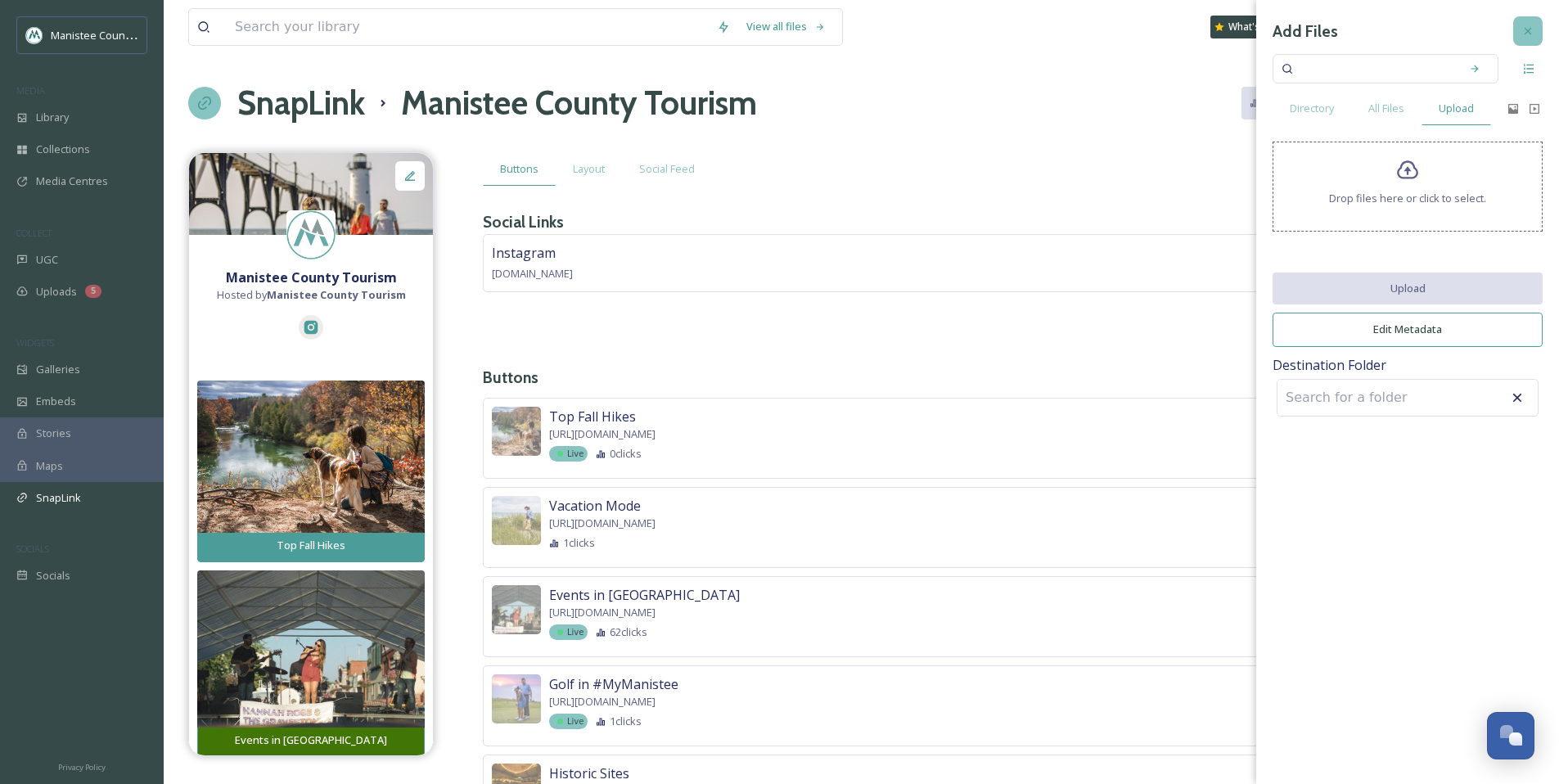
click at [1531, 31] on icon at bounding box center [1528, 31] width 13 height 13
